Goal: Task Accomplishment & Management: Use online tool/utility

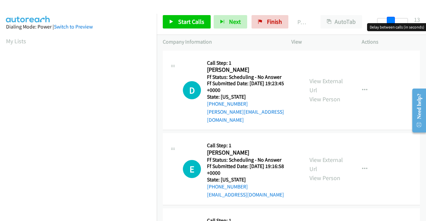
drag, startPoint x: 383, startPoint y: 20, endPoint x: 396, endPoint y: 23, distance: 13.7
click at [396, 23] on body "Start Calls Pause Next Finish Paused AutoTab AutoTab 13 Company Information Inf…" at bounding box center [213, 16] width 426 height 32
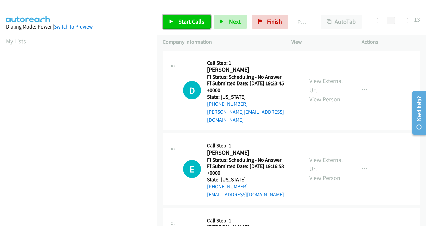
click at [200, 24] on span "Start Calls" at bounding box center [191, 22] width 26 height 8
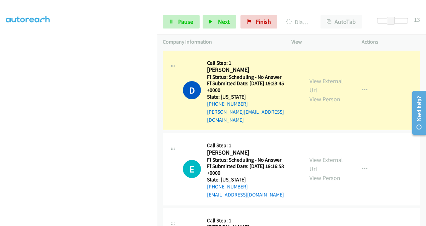
scroll to position [150, 0]
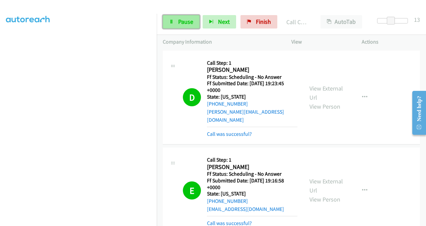
click at [194, 21] on link "Pause" at bounding box center [181, 21] width 37 height 13
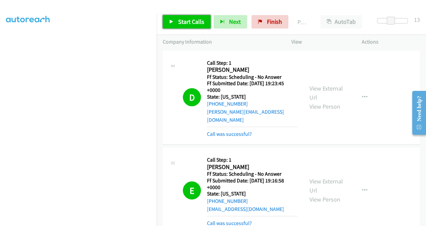
click at [194, 21] on span "Start Calls" at bounding box center [191, 22] width 26 height 8
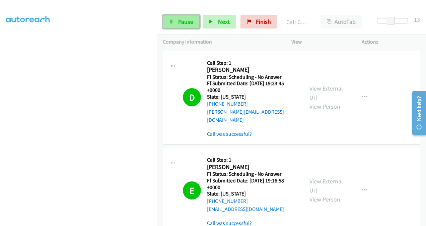
click at [185, 24] on span "Pause" at bounding box center [185, 22] width 15 height 8
